Goal: Obtain resource: Download file/media

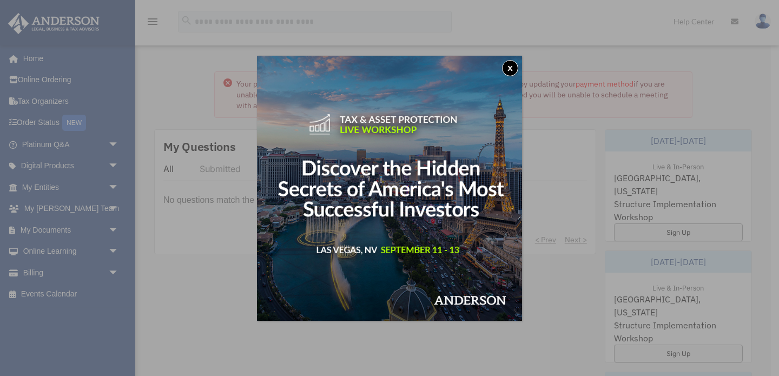
click at [512, 67] on button "x" at bounding box center [510, 68] width 16 height 16
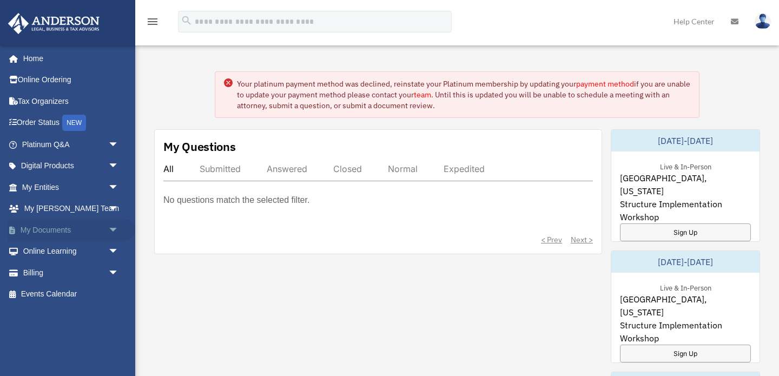
click at [74, 232] on link "My Documents arrow_drop_down" at bounding box center [72, 230] width 128 height 22
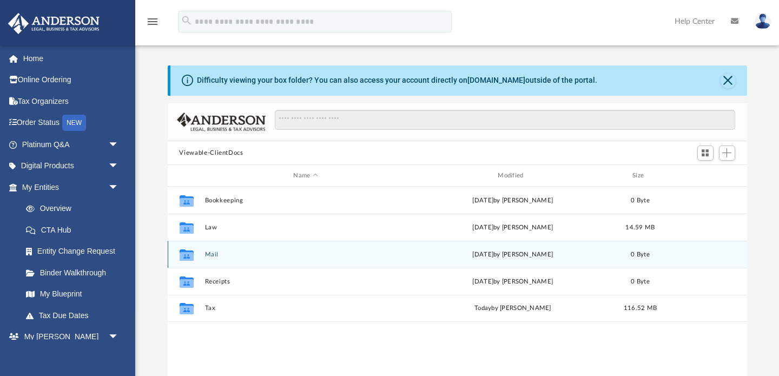
scroll to position [246, 580]
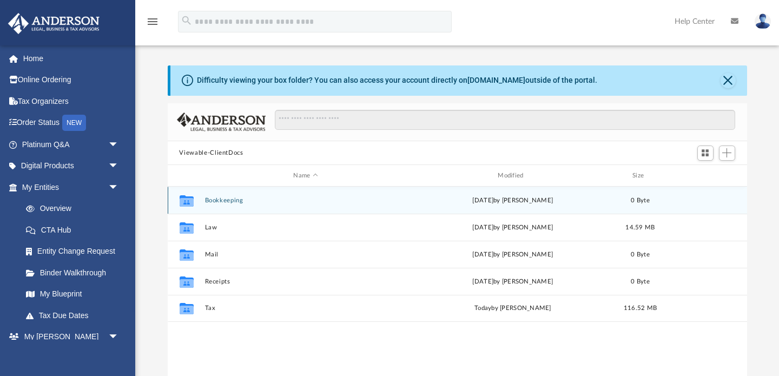
click at [223, 202] on button "Bookkeeping" at bounding box center [306, 200] width 202 height 7
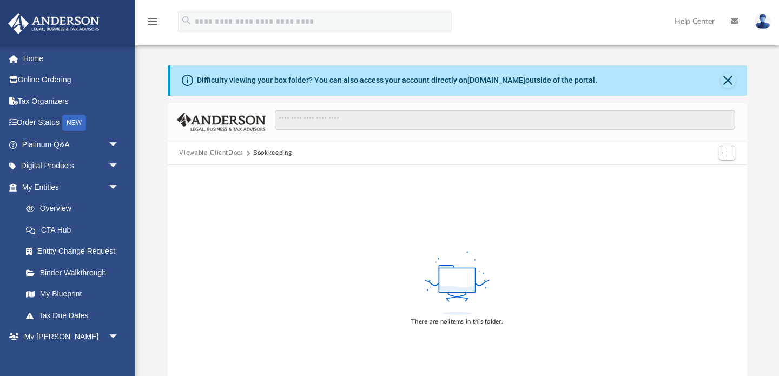
click at [206, 152] on button "Viewable-ClientDocs" at bounding box center [211, 153] width 64 height 10
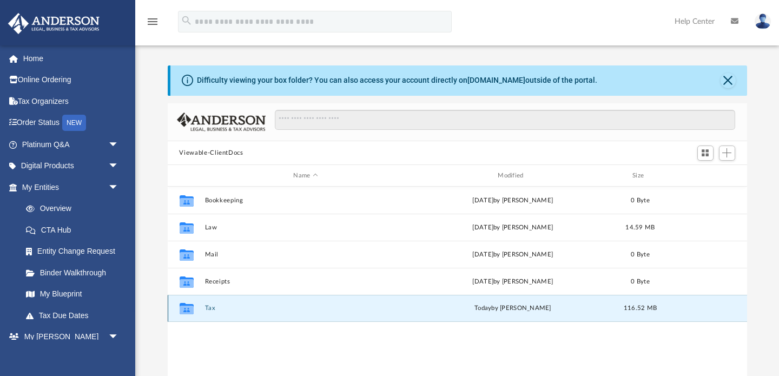
click at [209, 309] on button "Tax" at bounding box center [306, 308] width 202 height 7
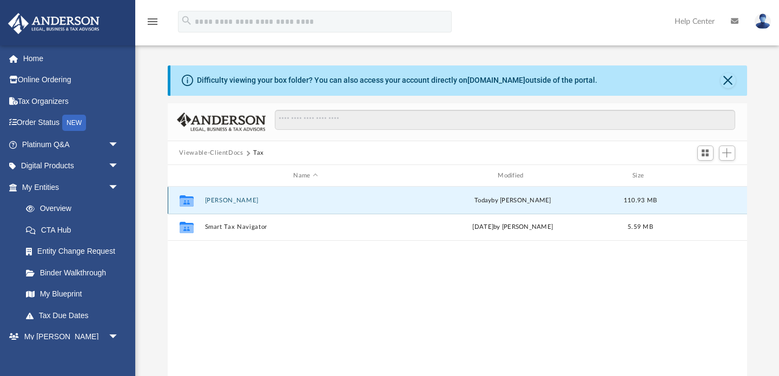
click at [233, 201] on button "Massey, Ashley" at bounding box center [306, 200] width 202 height 7
click at [207, 199] on button "2024" at bounding box center [306, 200] width 202 height 7
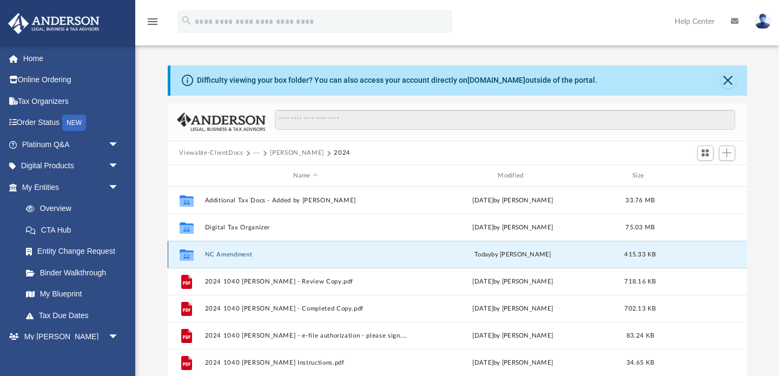
click at [233, 252] on button "NC Amendment" at bounding box center [306, 254] width 202 height 7
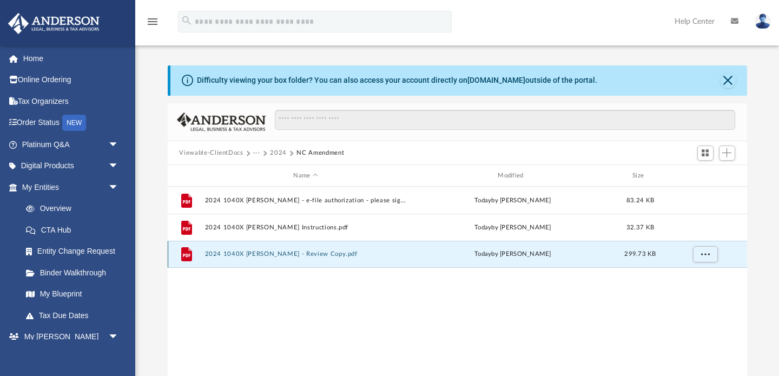
click at [262, 257] on button "2024 1040X Massey, Ashley - Review Copy.pdf" at bounding box center [306, 254] width 202 height 7
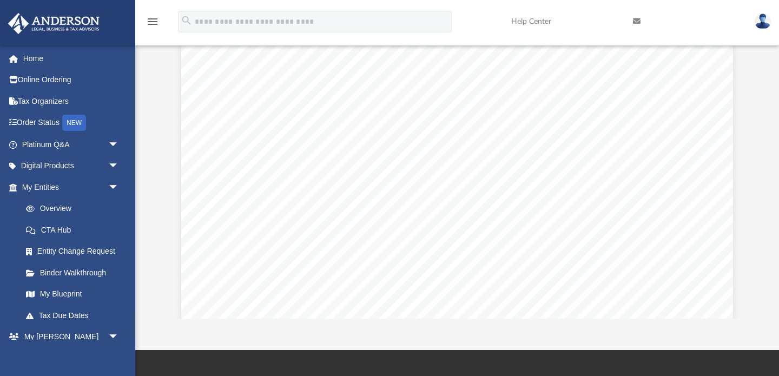
scroll to position [5411, 0]
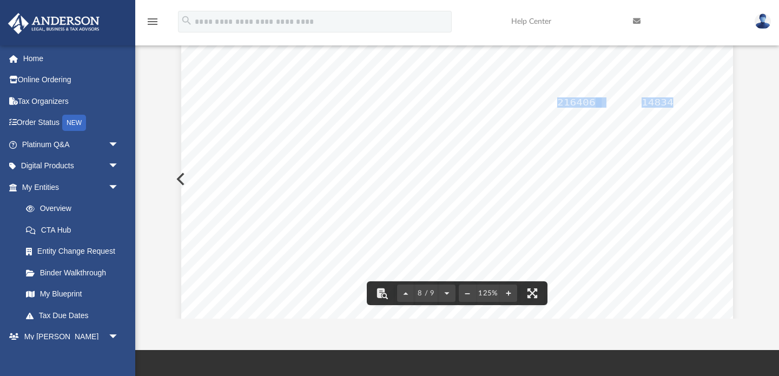
drag, startPoint x: 558, startPoint y: 102, endPoint x: 676, endPoint y: 104, distance: 118.0
click at [676, 104] on div "DOR Use Only (Select applicable box) (Select applicable box) 469081 08-23-24 "p…" at bounding box center [457, 107] width 552 height 714
click at [630, 201] on div "DOR Use Only (Select applicable box) (Select applicable box) 469081 08-23-24 "p…" at bounding box center [457, 107] width 552 height 714
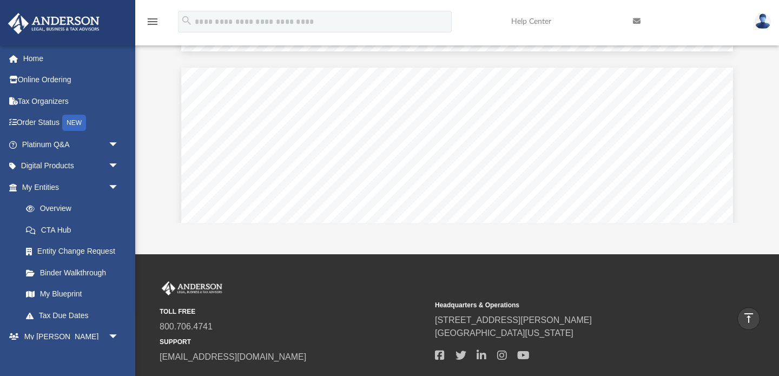
scroll to position [4999, 0]
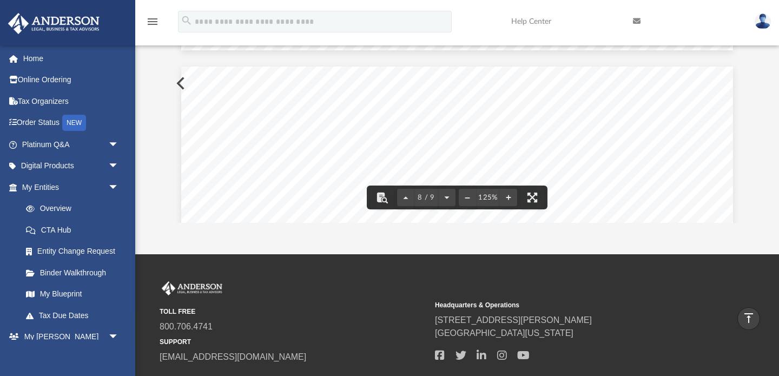
drag, startPoint x: 328, startPoint y: 103, endPoint x: 232, endPoint y: 97, distance: 96.0
drag, startPoint x: 215, startPoint y: 100, endPoint x: 353, endPoint y: 104, distance: 138.0
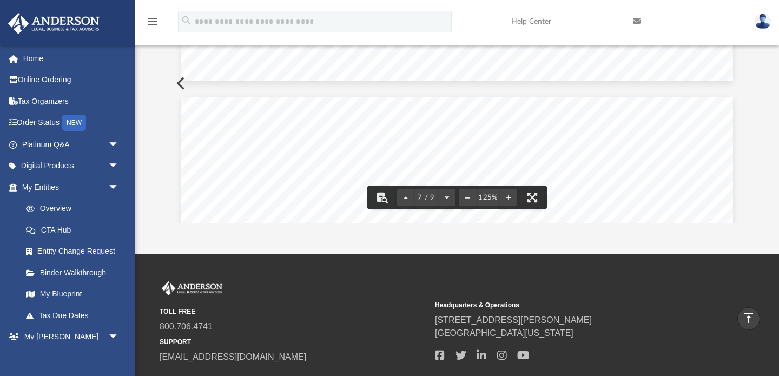
scroll to position [4969, 0]
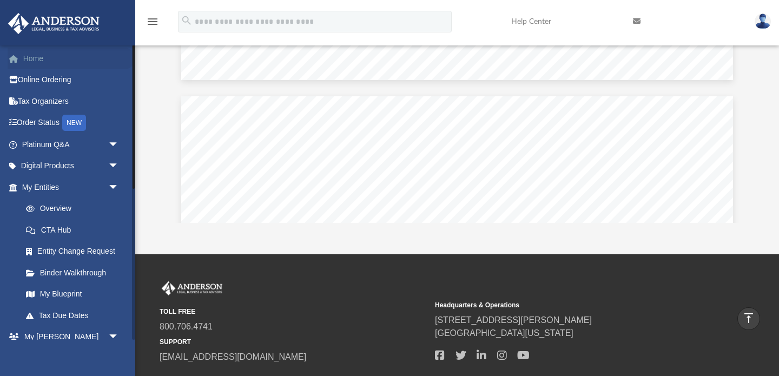
click at [46, 58] on link "Home" at bounding box center [72, 59] width 128 height 22
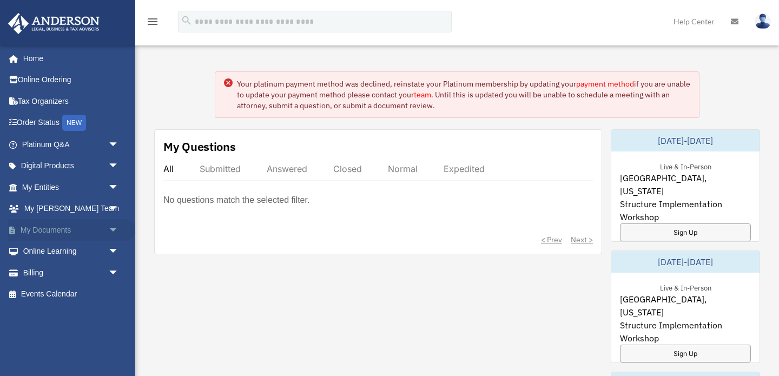
click at [44, 229] on link "My Documents arrow_drop_down" at bounding box center [72, 230] width 128 height 22
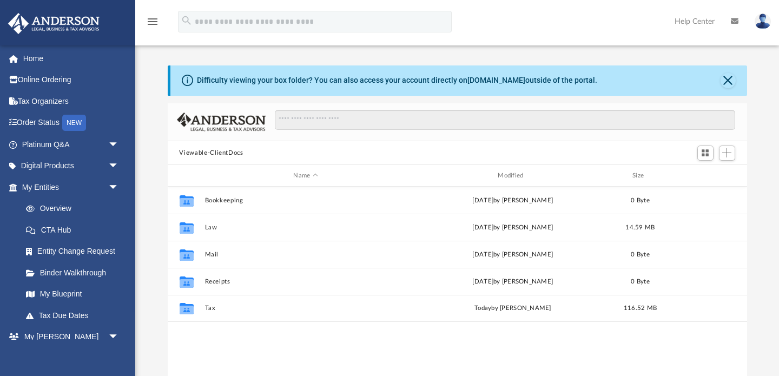
scroll to position [246, 580]
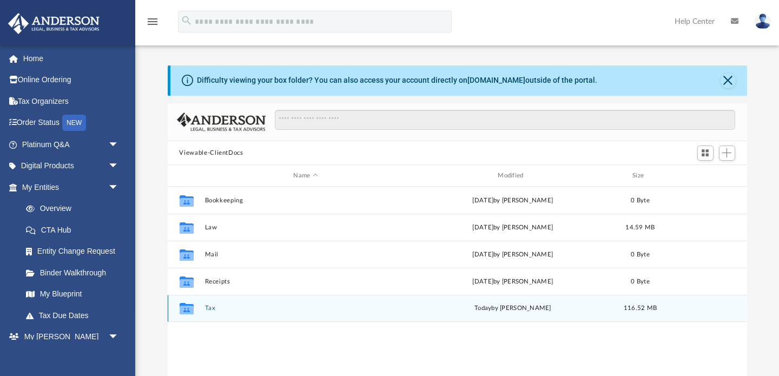
click at [212, 307] on button "Tax" at bounding box center [306, 308] width 202 height 7
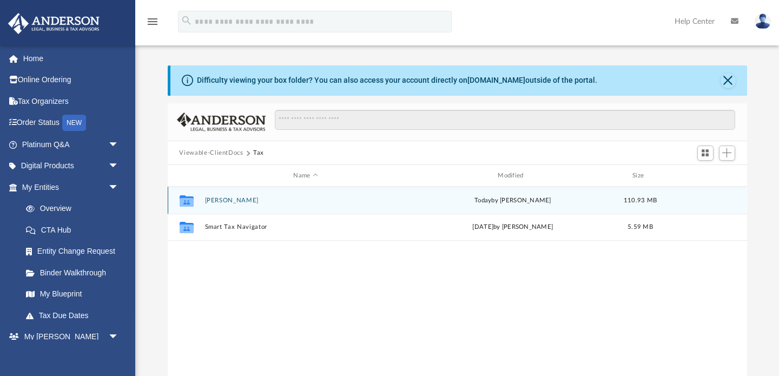
click at [224, 202] on button "Massey, Ashley" at bounding box center [306, 200] width 202 height 7
click at [211, 201] on button "2024" at bounding box center [306, 200] width 202 height 7
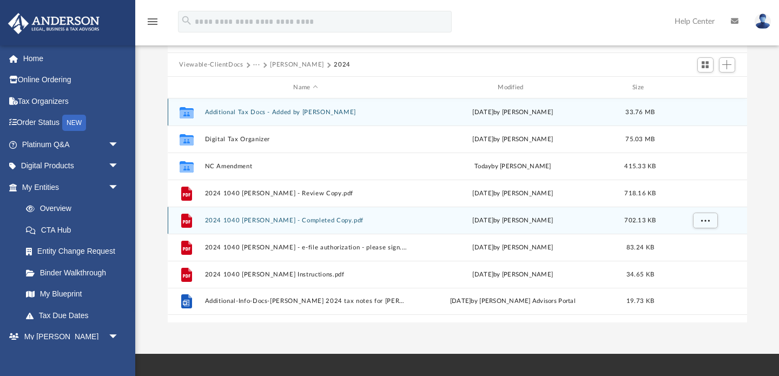
scroll to position [89, 0]
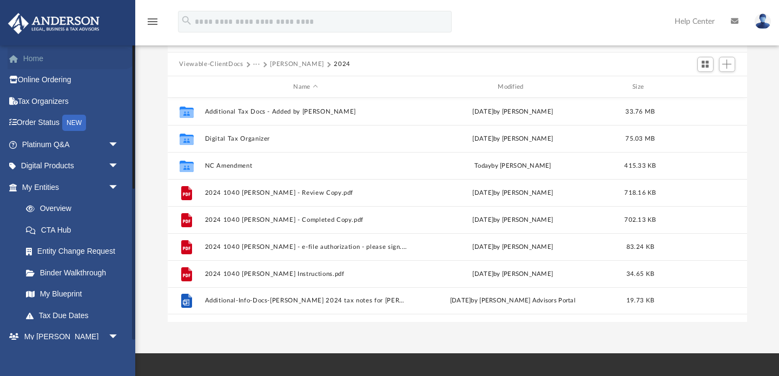
click at [47, 58] on link "Home" at bounding box center [72, 59] width 128 height 22
